Goal: Information Seeking & Learning: Learn about a topic

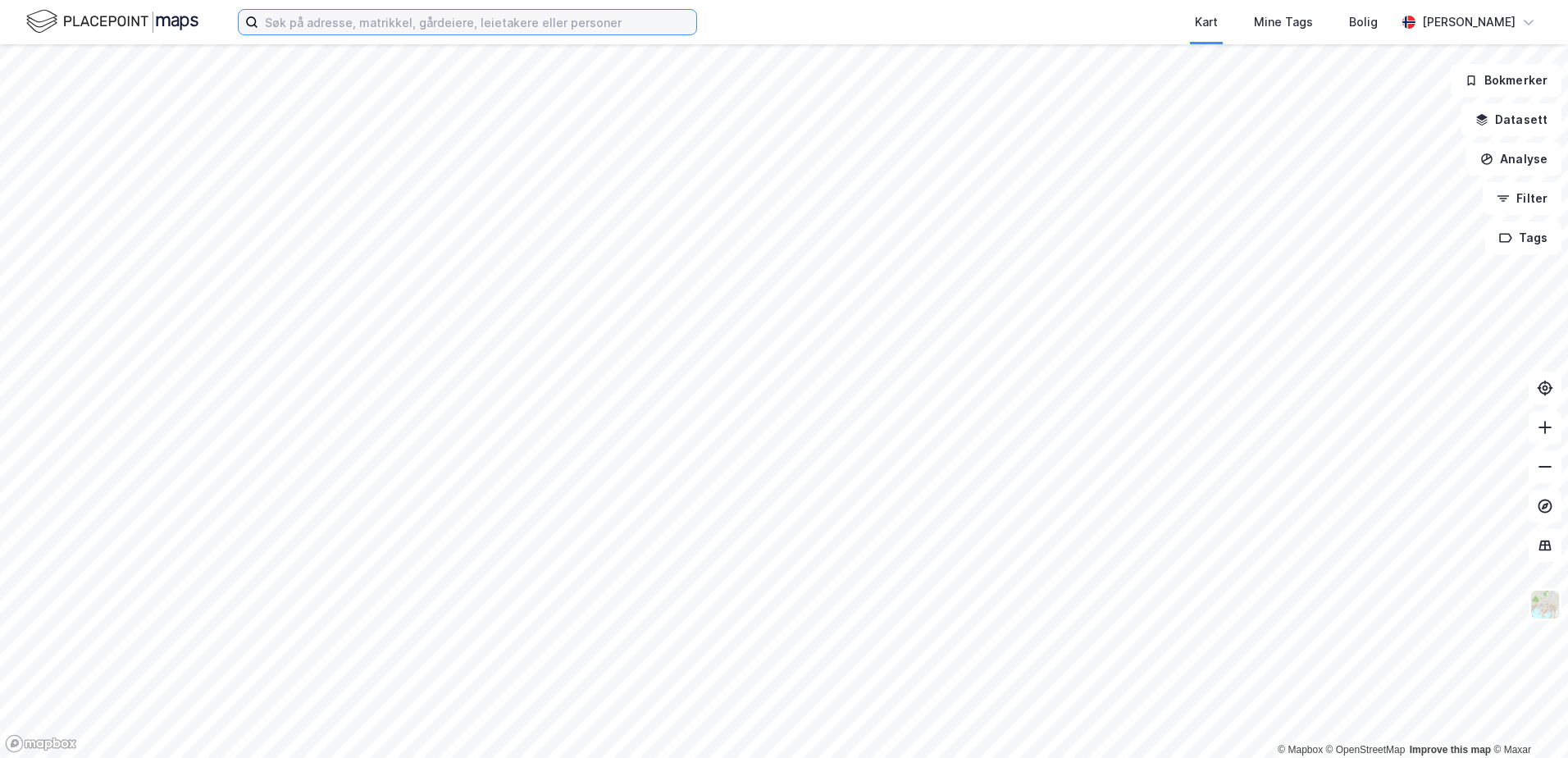
click at [393, 21] on input at bounding box center [477, 22] width 438 height 25
paste input "[PERSON_NAME] vei 2"
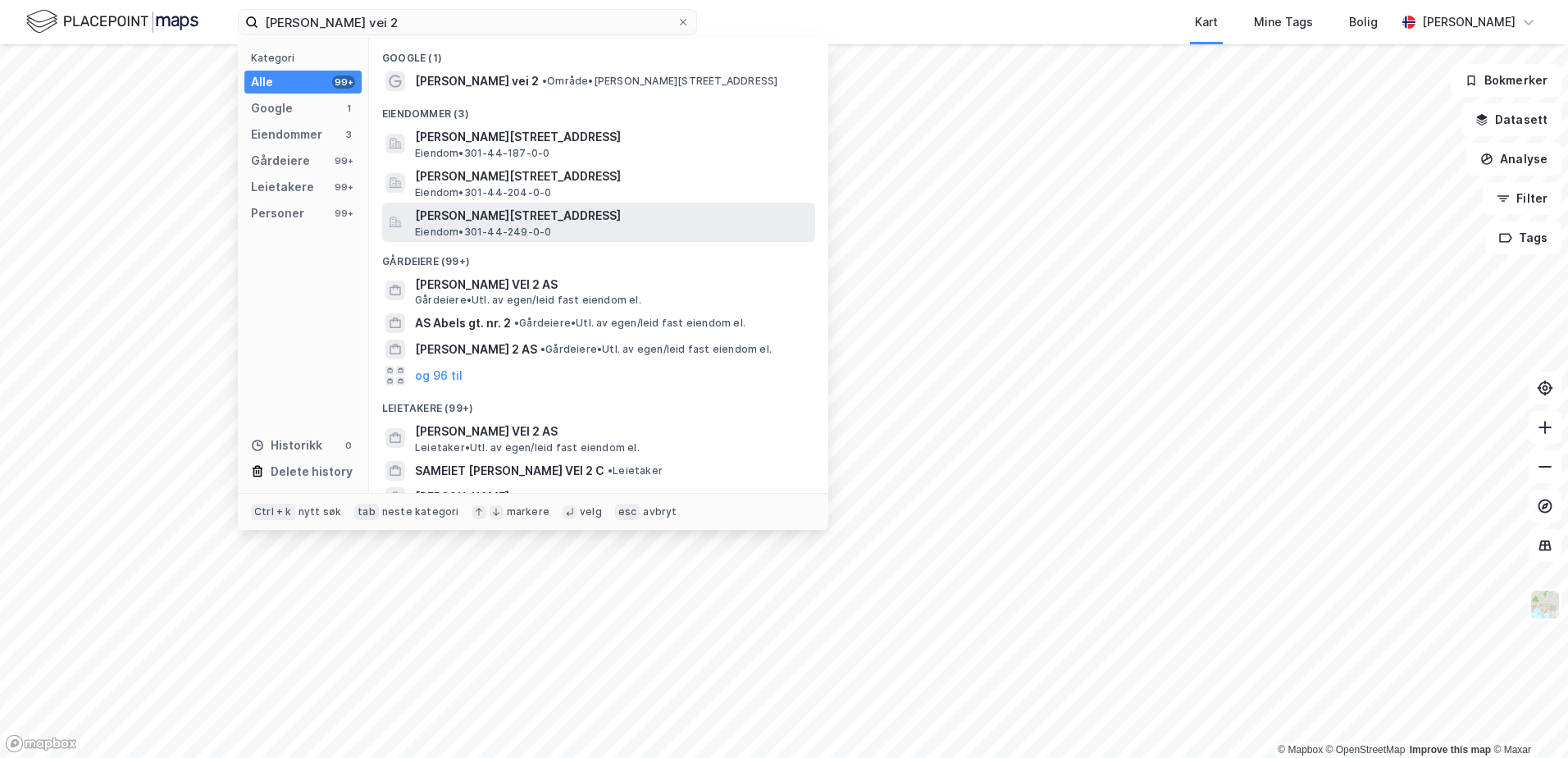
click at [656, 218] on span "[PERSON_NAME][STREET_ADDRESS]" at bounding box center [612, 216] width 393 height 20
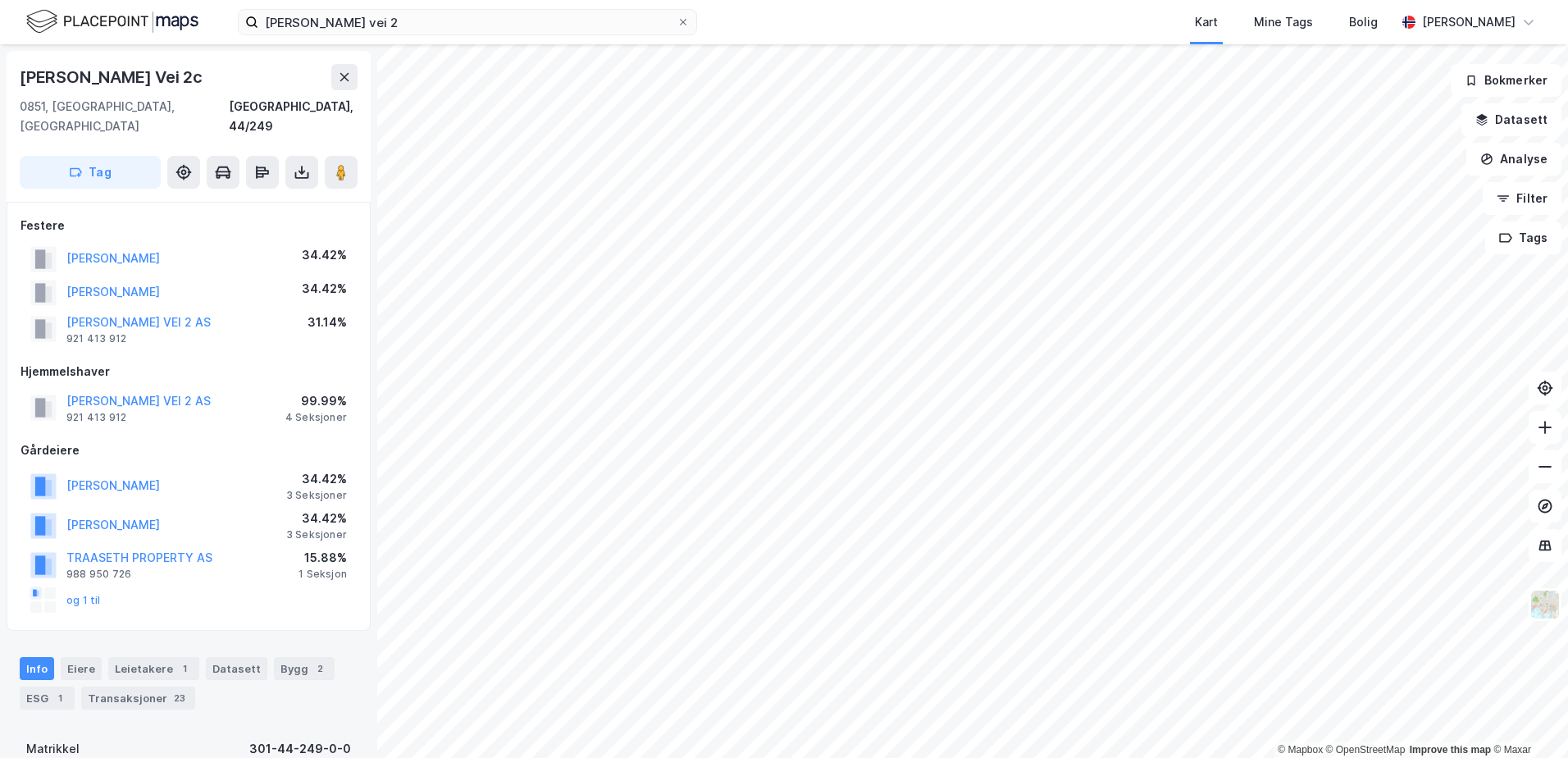
click at [329, 548] on div "15.88%" at bounding box center [322, 558] width 48 height 20
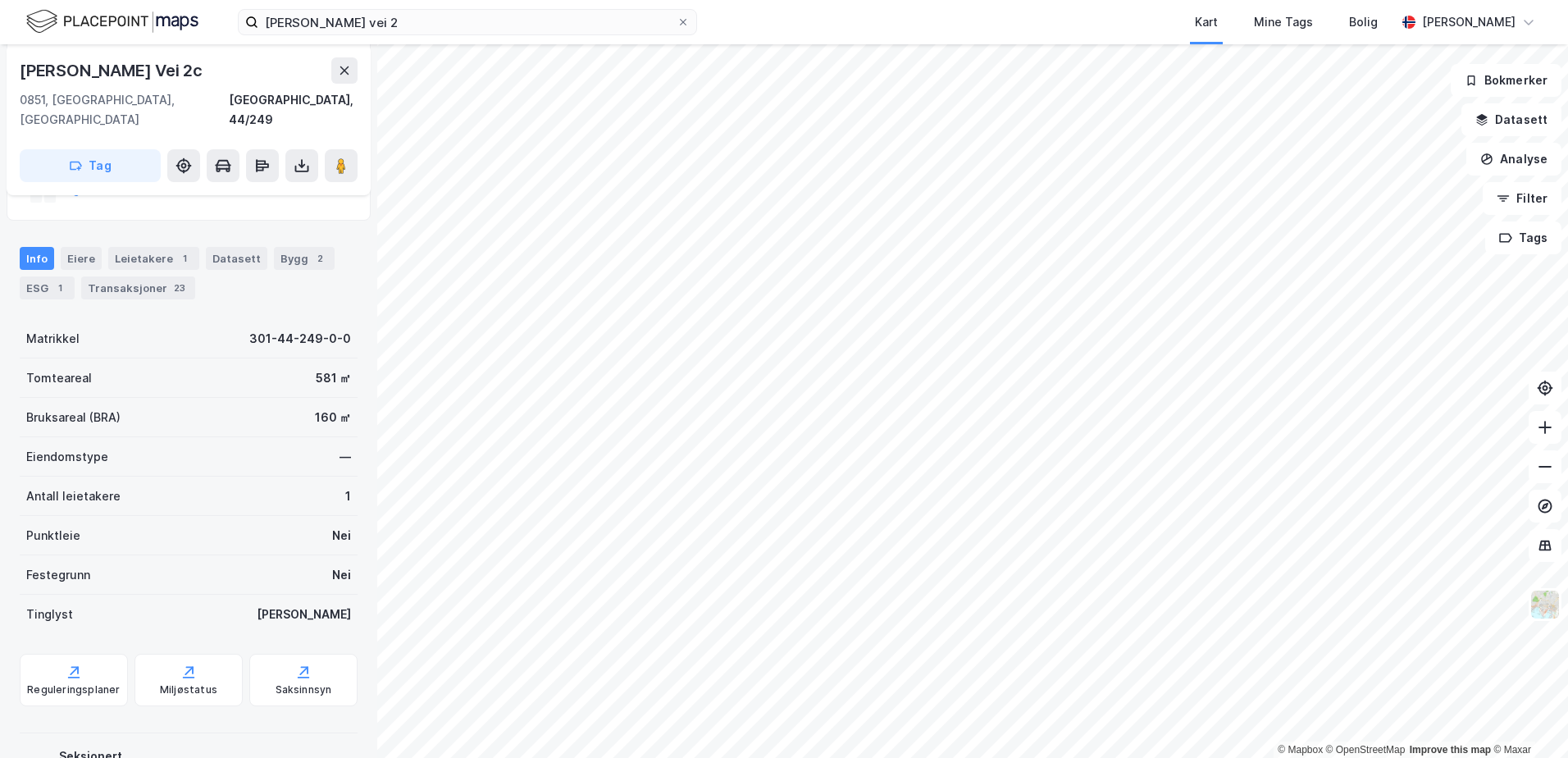
scroll to position [137, 0]
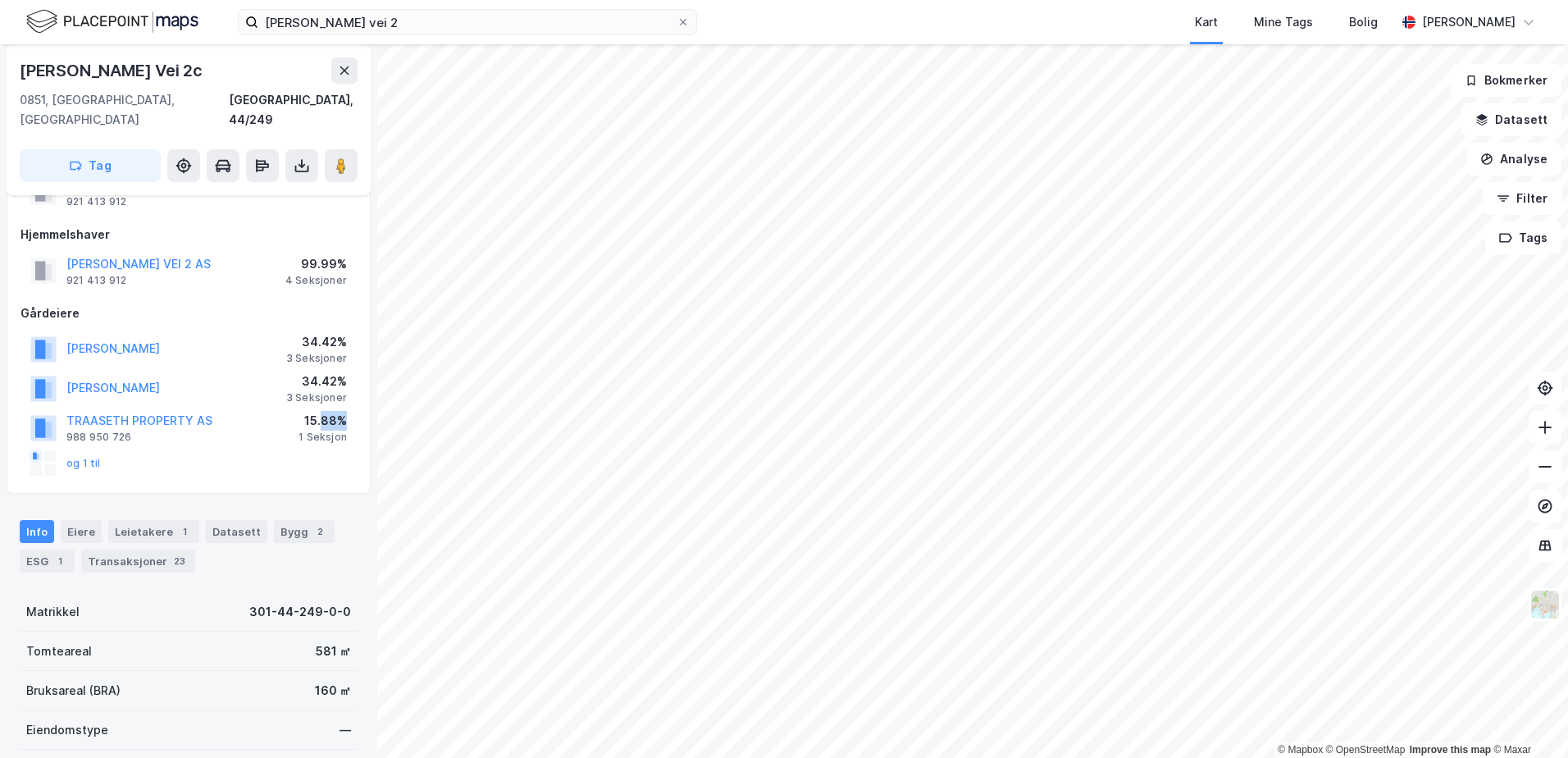
drag, startPoint x: 321, startPoint y: 399, endPoint x: 343, endPoint y: 396, distance: 22.2
click at [343, 411] on div "15.88%" at bounding box center [322, 421] width 48 height 20
drag, startPoint x: 343, startPoint y: 396, endPoint x: 318, endPoint y: 411, distance: 29.2
click at [318, 430] on div "1 Seksjon" at bounding box center [322, 436] width 48 height 13
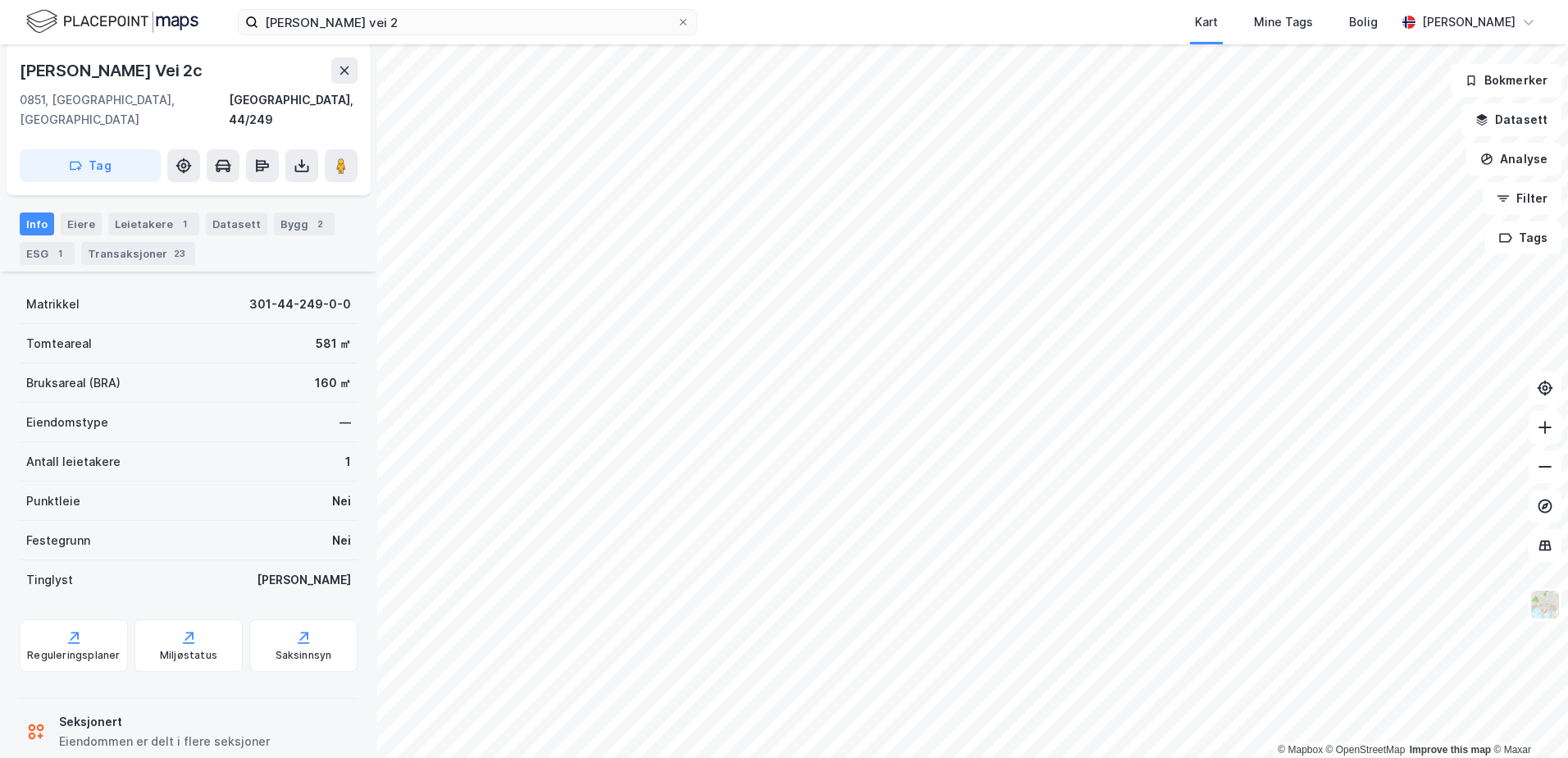
scroll to position [458, 0]
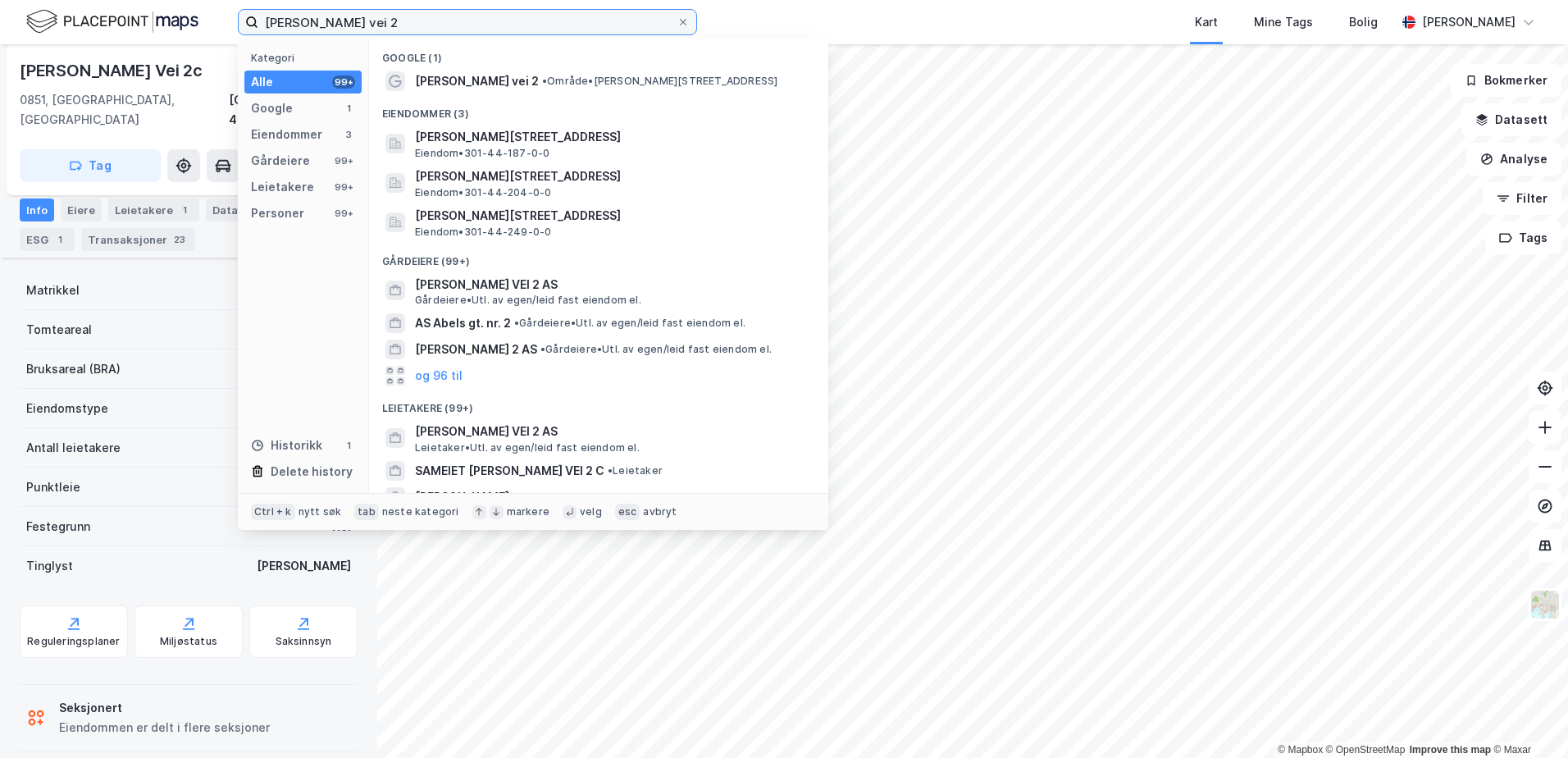
drag, startPoint x: 412, startPoint y: 28, endPoint x: 217, endPoint y: 12, distance: 195.7
click at [217, 12] on div "[PERSON_NAME] vei 2 Kategori Alle 99+ Google 1 Eiendommer 3 Gårdeiere 99+ Leiet…" at bounding box center [784, 22] width 1568 height 44
paste input "Vestgrensa"
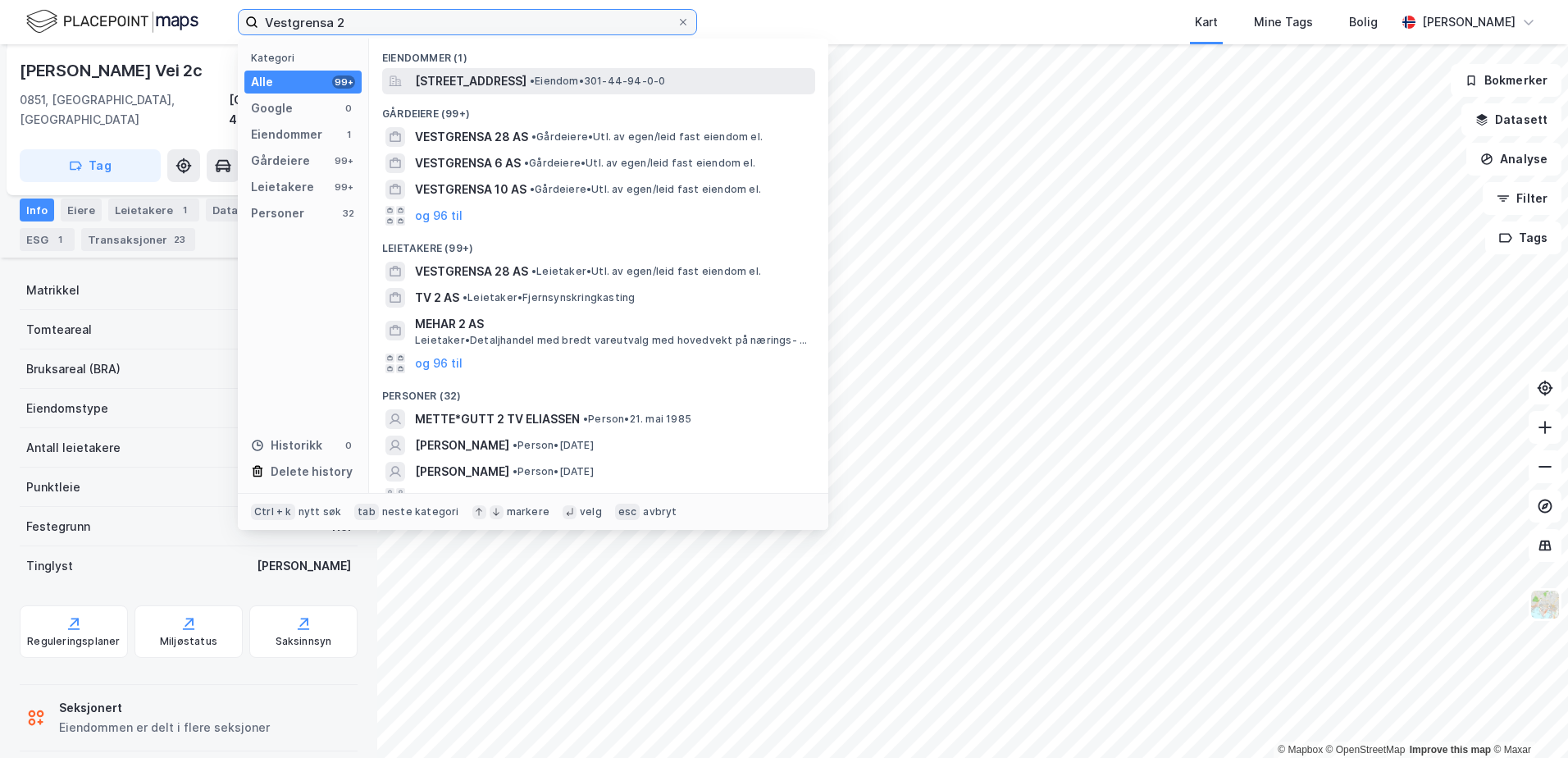
type input "Vestgrensa 2"
click at [762, 88] on div "[STREET_ADDRESS] • Eiendom • 301-44-94-0-0" at bounding box center [614, 81] width 397 height 20
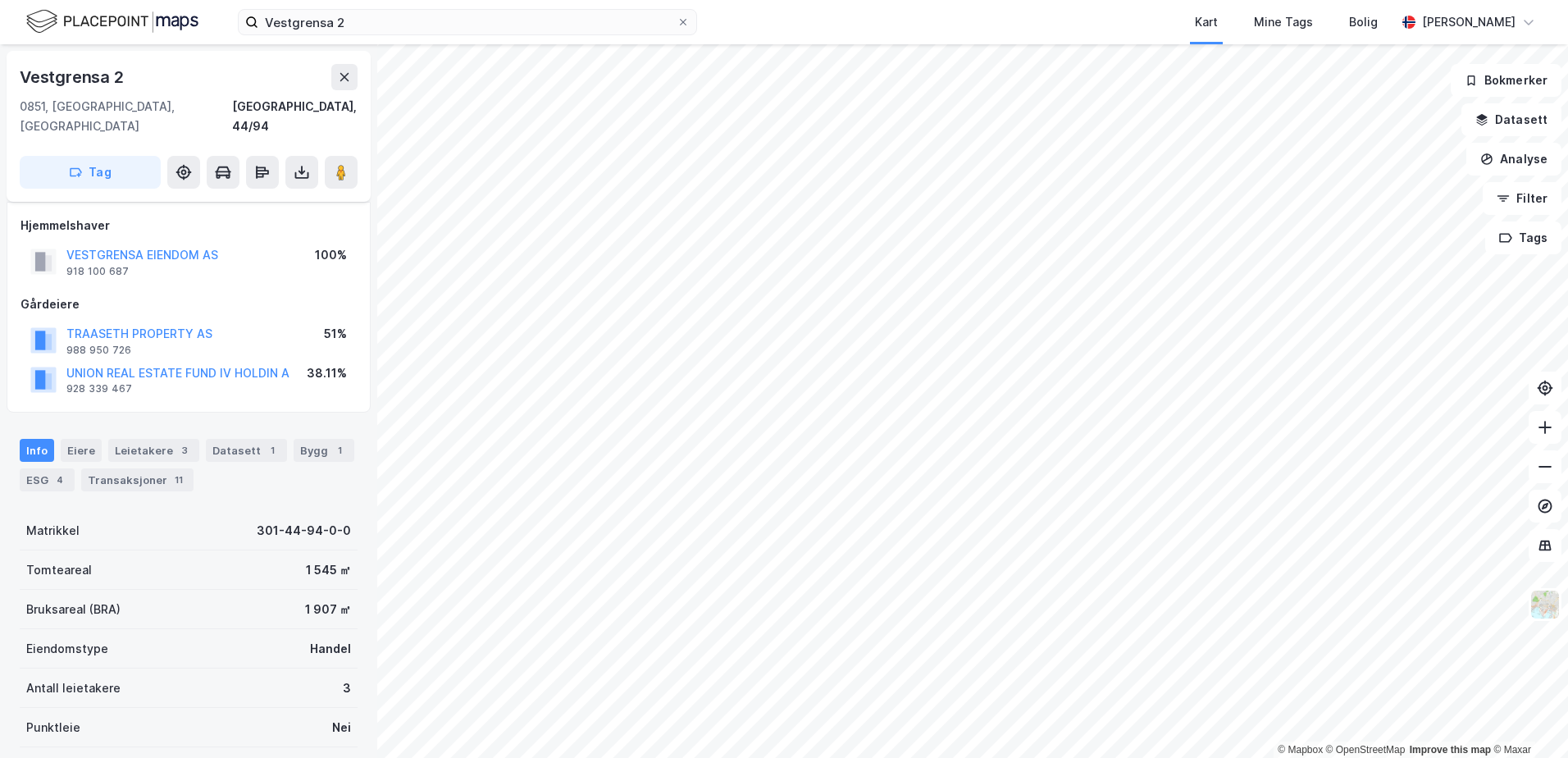
scroll to position [174, 0]
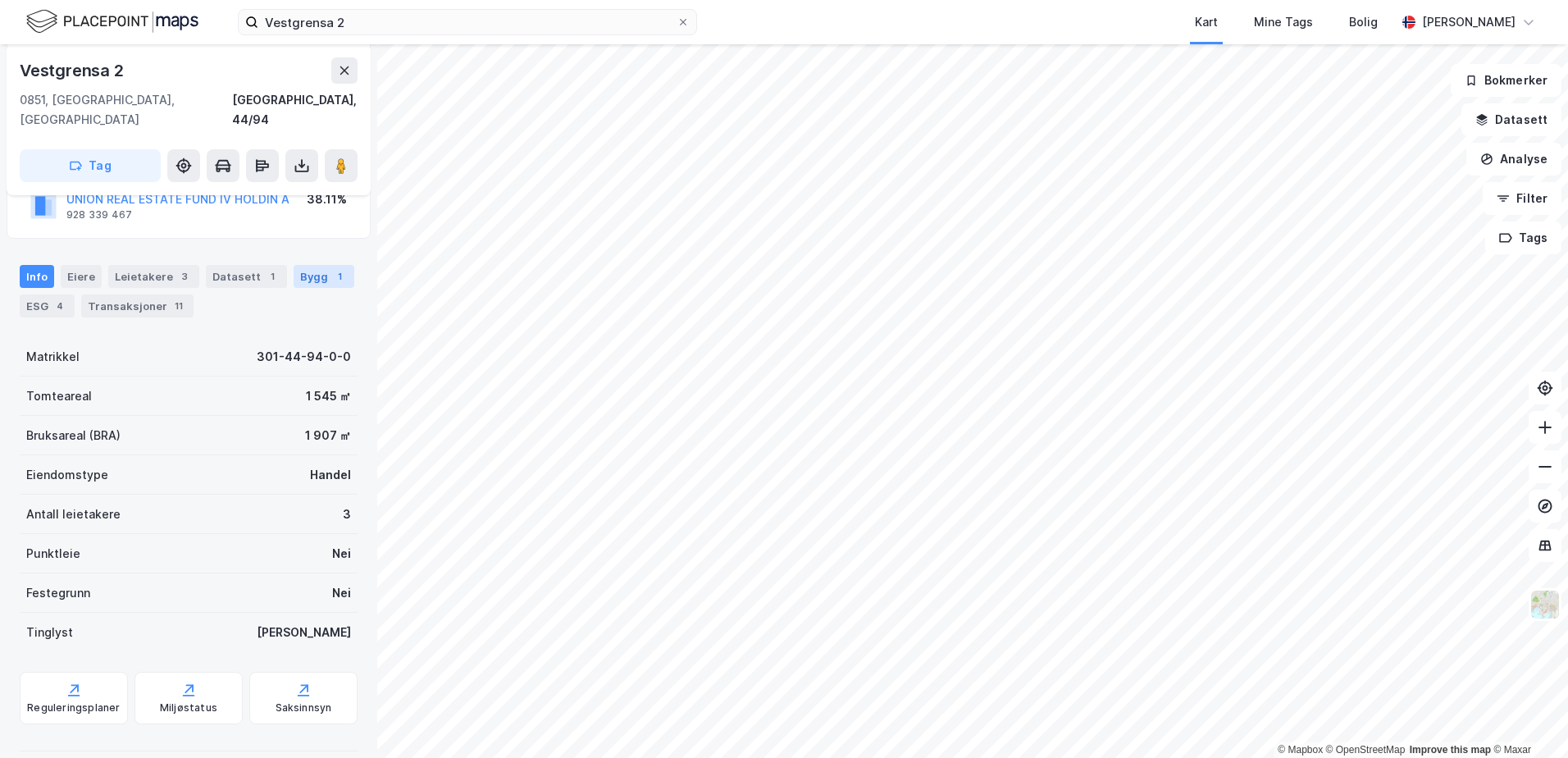
click at [305, 265] on div "Bygg 1" at bounding box center [323, 276] width 61 height 23
